Goal: Find specific page/section: Find specific page/section

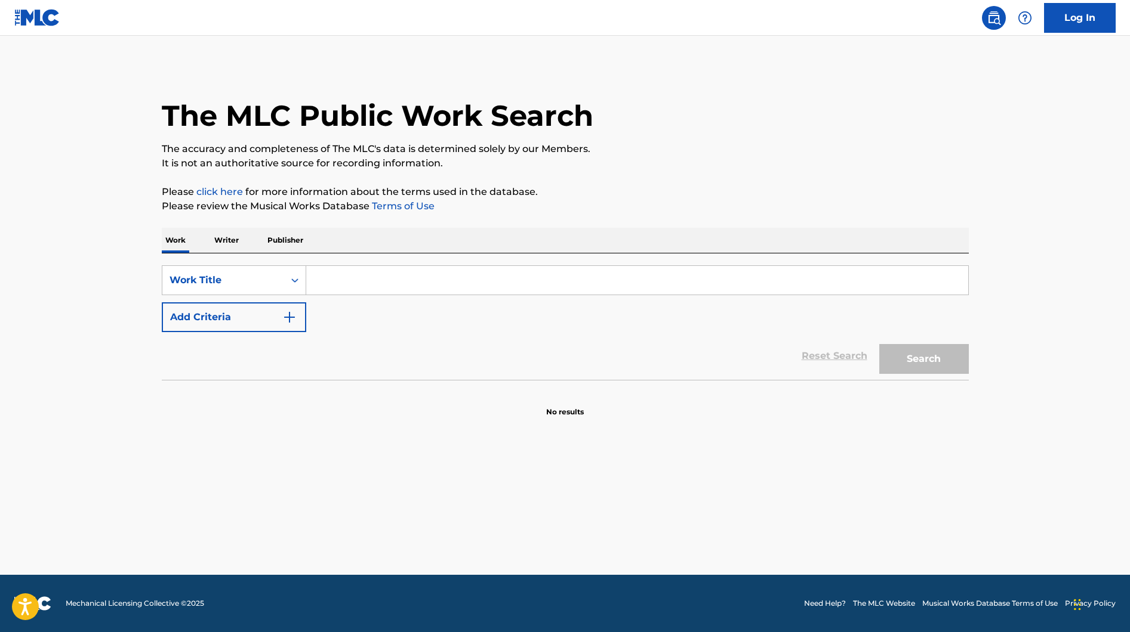
click at [162, 359] on div "Reset Search Search" at bounding box center [565, 356] width 807 height 48
click at [285, 310] on img "Search Form" at bounding box center [289, 317] width 14 height 14
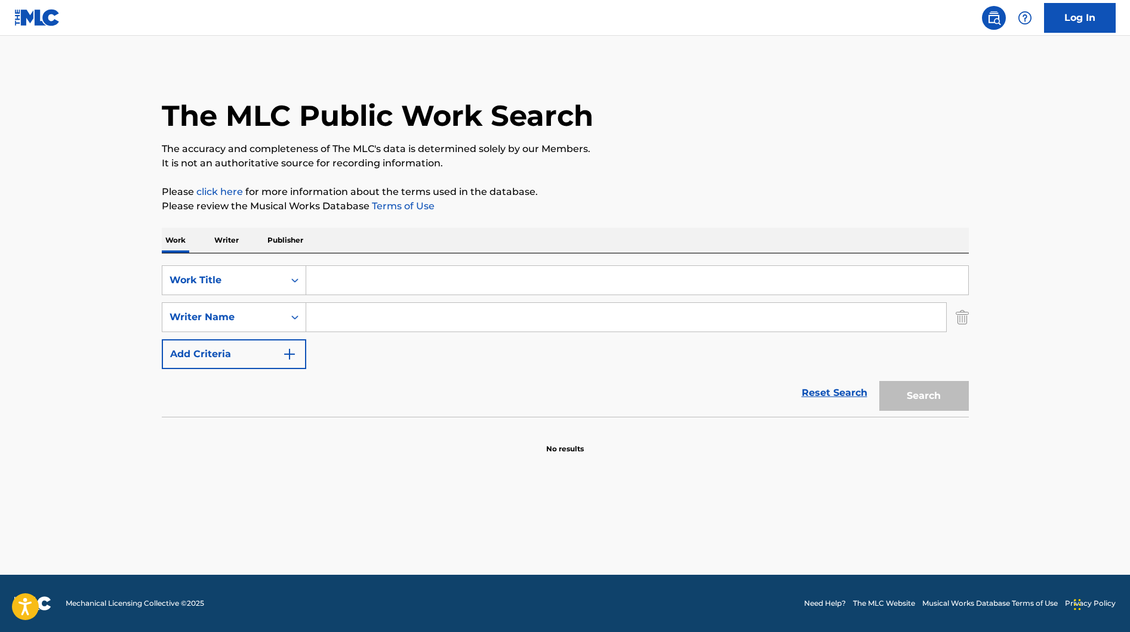
click at [966, 314] on img "Search Form" at bounding box center [961, 318] width 13 height 30
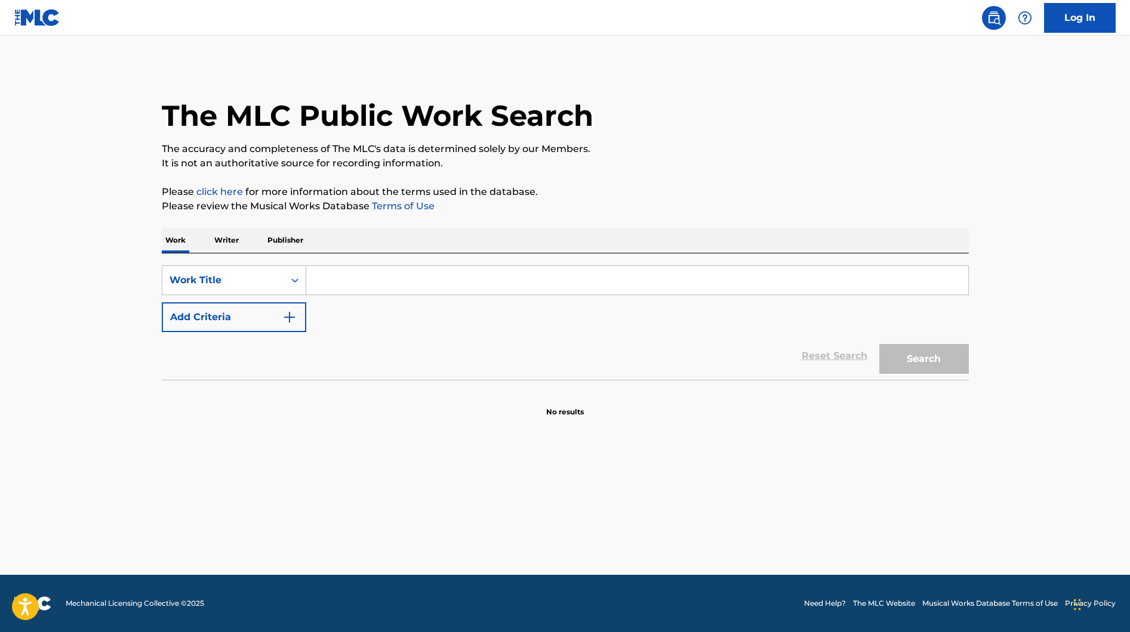
click at [367, 373] on div "Reset Search Search" at bounding box center [565, 356] width 807 height 48
click at [221, 242] on p "Writer" at bounding box center [227, 240] width 32 height 25
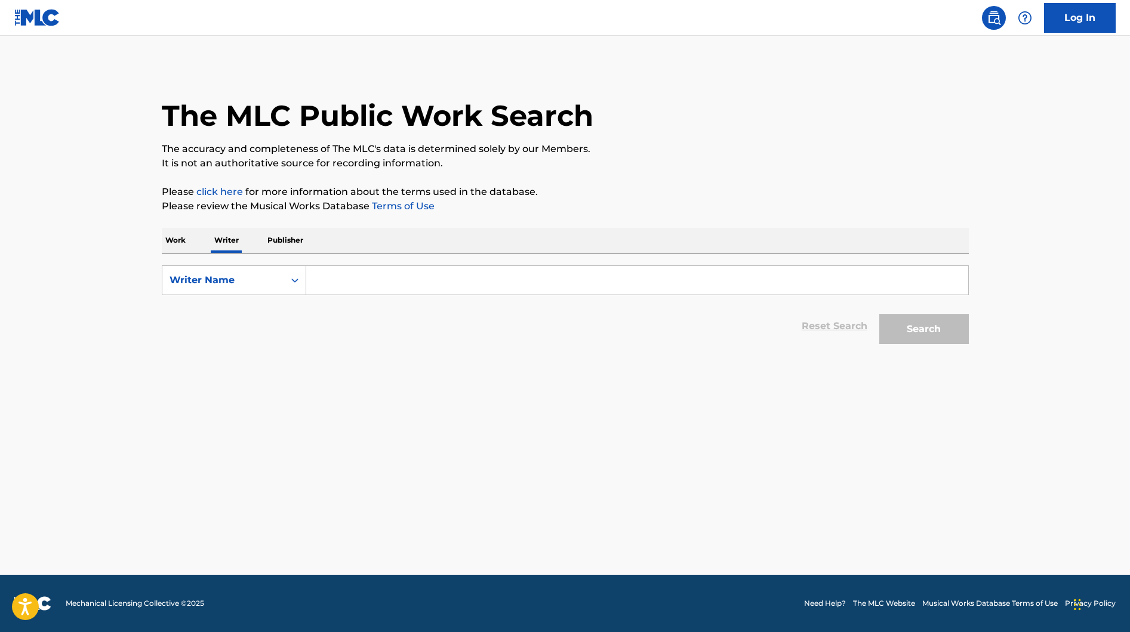
click at [180, 237] on p "Work" at bounding box center [175, 240] width 27 height 25
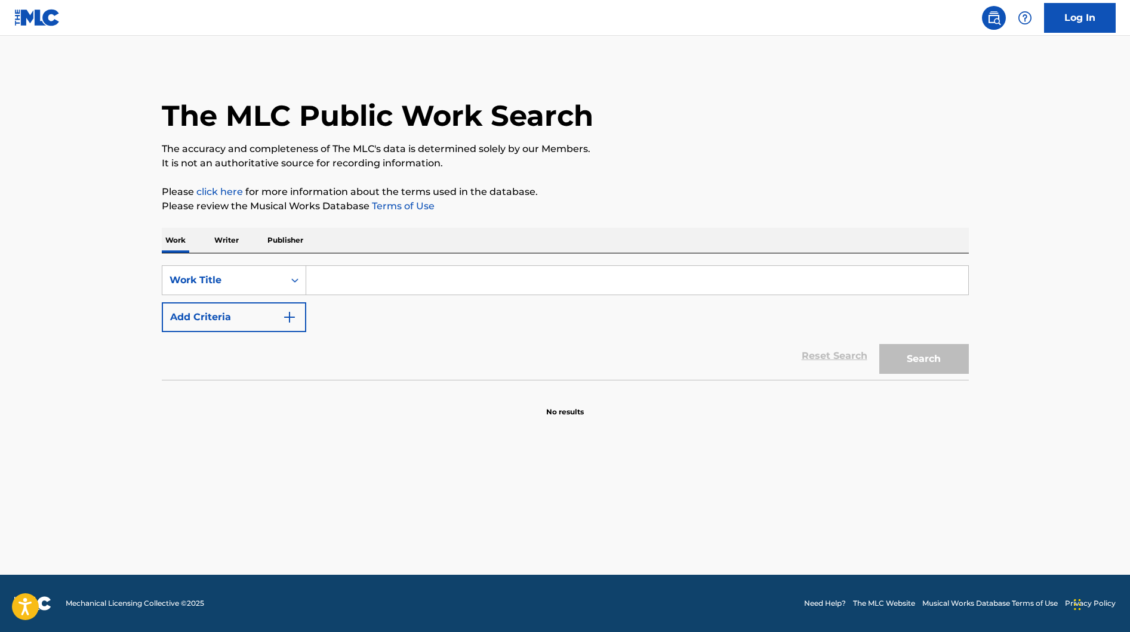
click at [291, 237] on p "Publisher" at bounding box center [285, 240] width 43 height 25
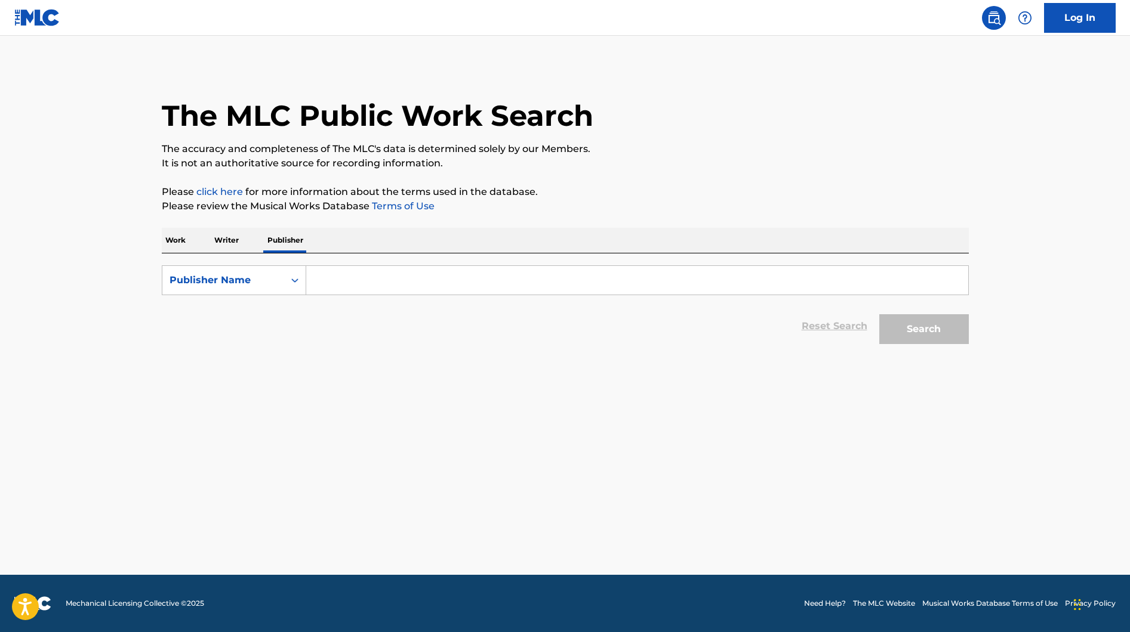
click at [246, 238] on div "Work Writer Publisher" at bounding box center [565, 240] width 807 height 25
click at [190, 238] on div "Work Writer Publisher" at bounding box center [565, 240] width 807 height 25
click at [185, 239] on p "Work" at bounding box center [175, 240] width 27 height 25
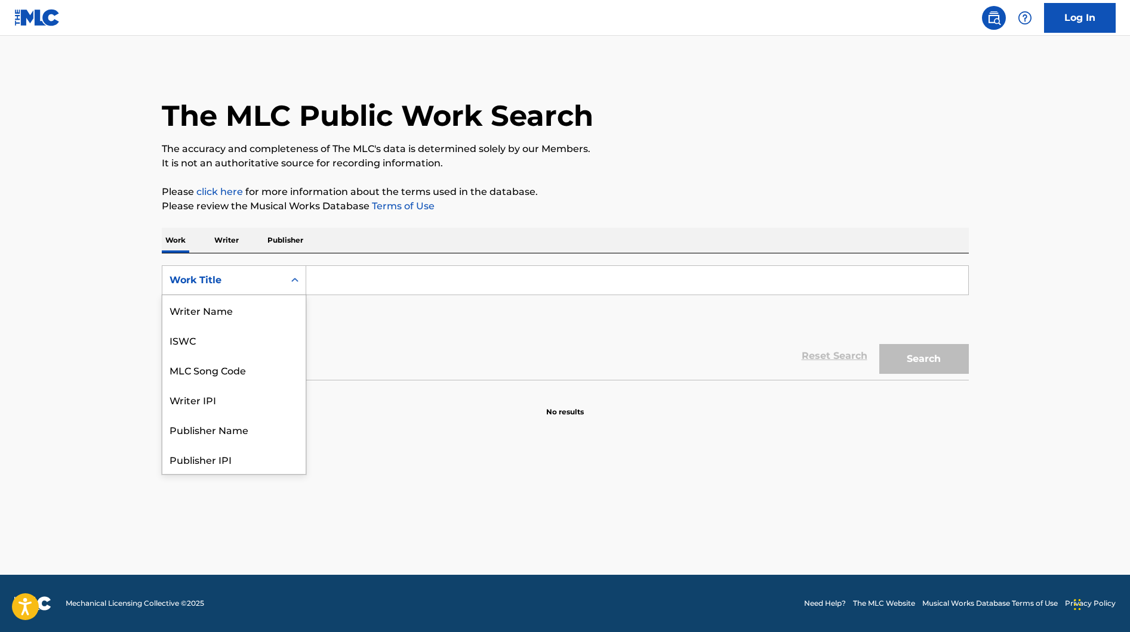
click at [289, 276] on icon "Search Form" at bounding box center [295, 280] width 12 height 12
click at [140, 221] on main "The MLC Public Work Search The accuracy and completeness of The MLC's data is d…" at bounding box center [565, 305] width 1130 height 539
